Goal: Task Accomplishment & Management: Manage account settings

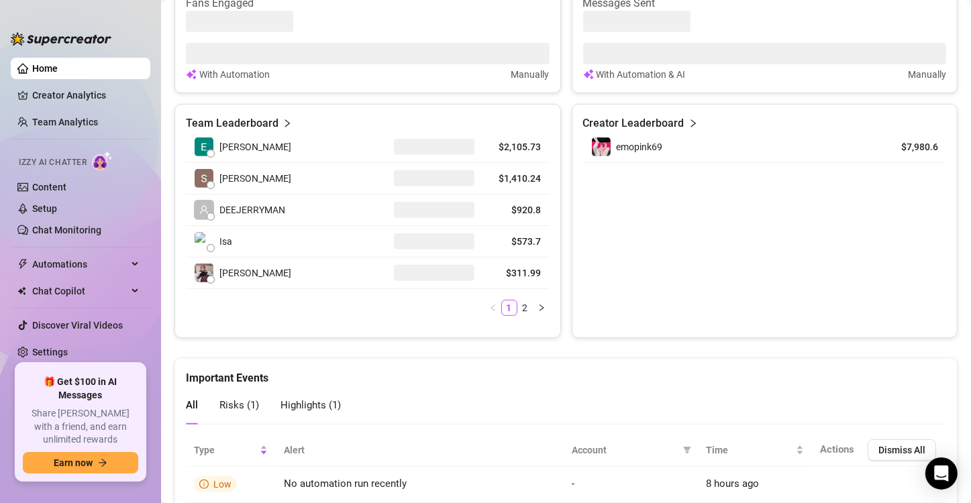
scroll to position [582, 0]
click at [538, 311] on button "button" at bounding box center [541, 307] width 16 height 16
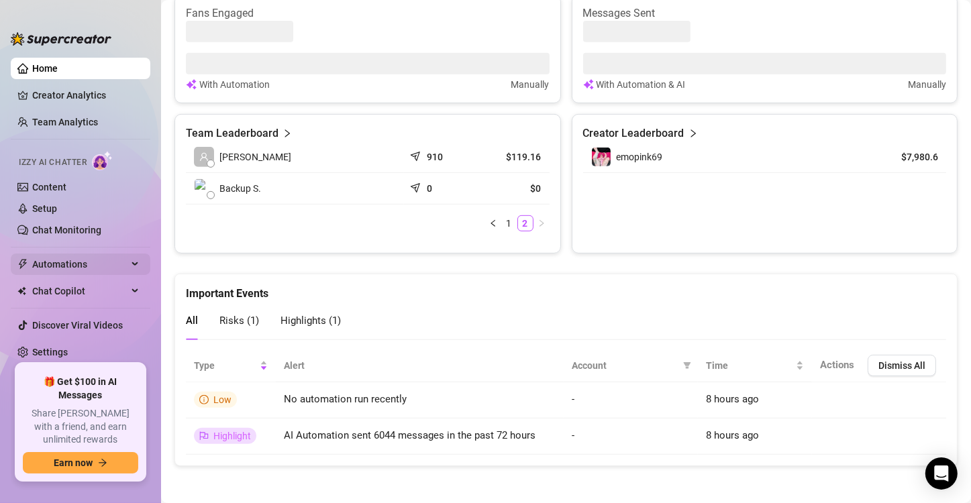
scroll to position [577, 0]
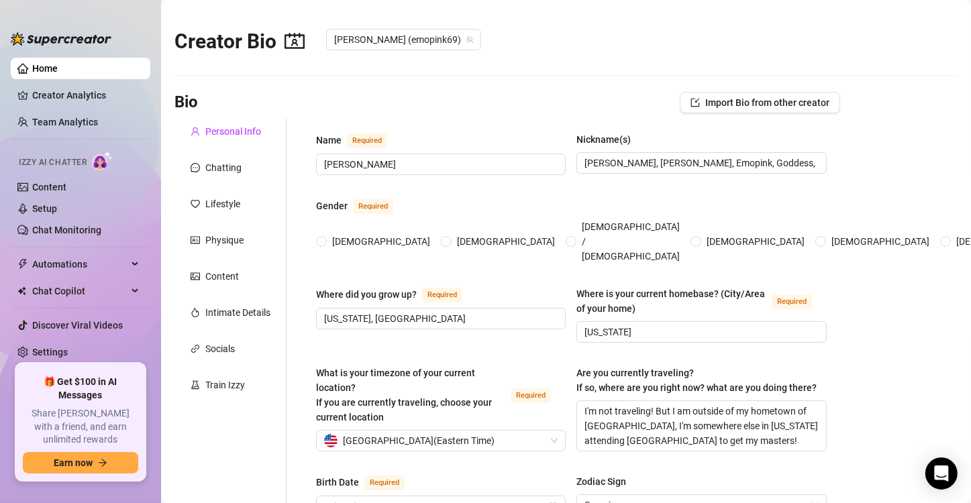
radio input "true"
type input "[DATE]"
